Goal: Find specific page/section: Find specific page/section

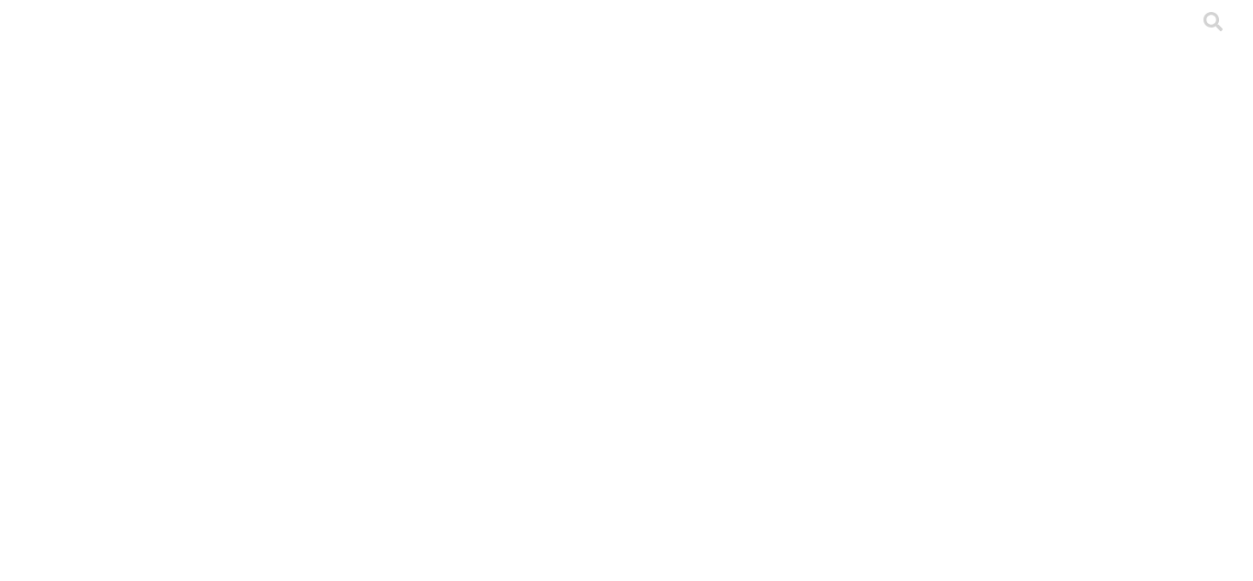
scroll to position [246, 0]
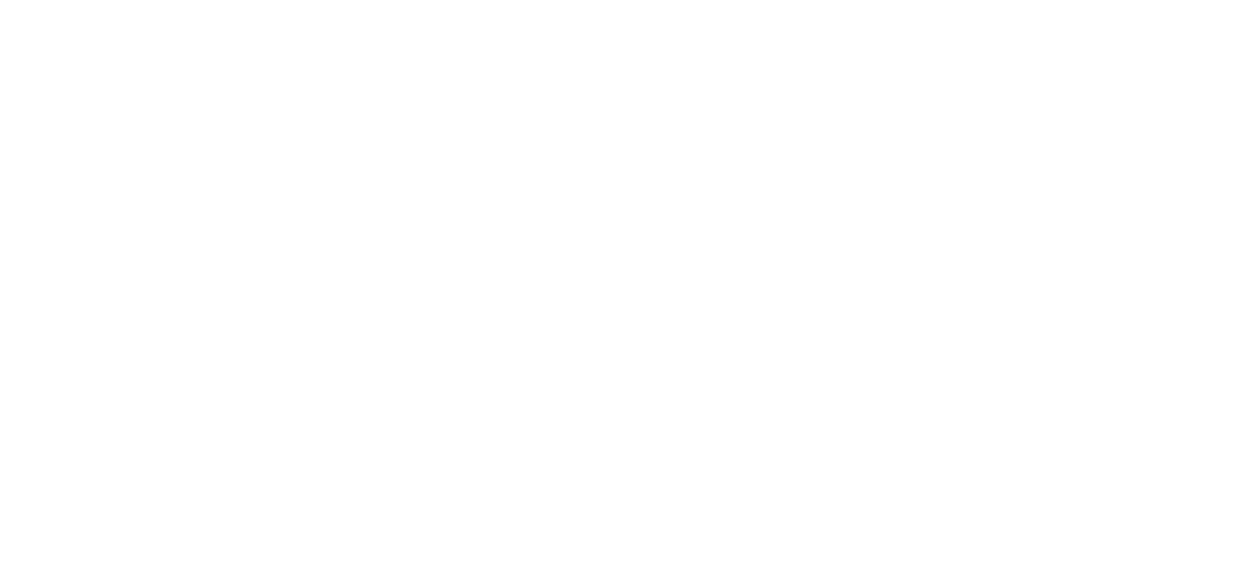
scroll to position [246, 0]
